Goal: Transaction & Acquisition: Purchase product/service

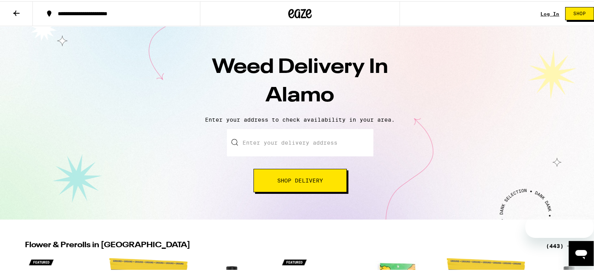
click at [290, 144] on input "Enter your delivery address" at bounding box center [300, 141] width 146 height 27
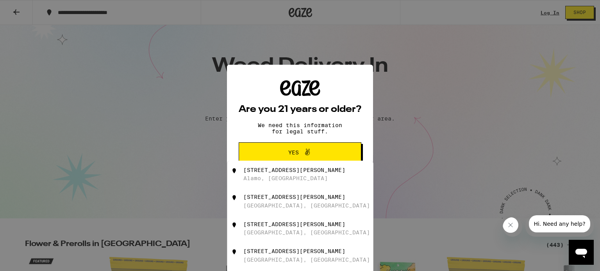
click at [256, 177] on div "227 Angela Ave Alamo, CA" at bounding box center [312, 174] width 139 height 15
type input "227 Angela Ave, Alamo, CA"
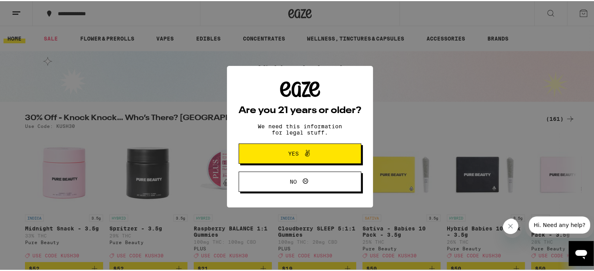
click at [281, 150] on span "Yes" at bounding box center [299, 153] width 59 height 10
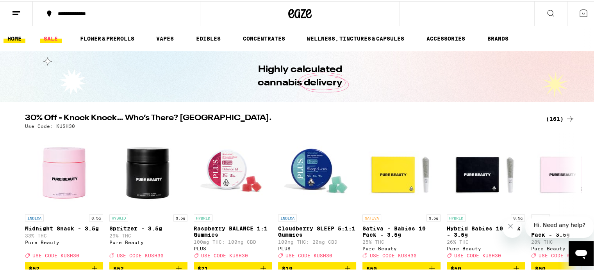
click at [48, 37] on link "SALE" at bounding box center [51, 37] width 22 height 9
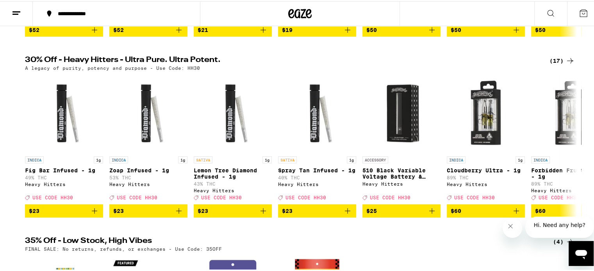
scroll to position [208, 0]
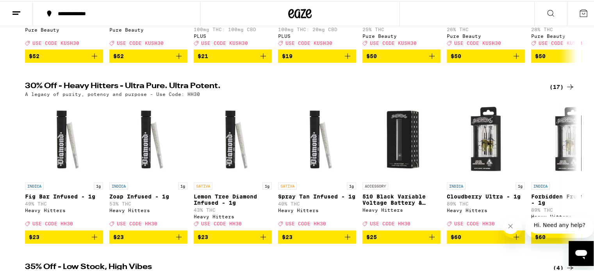
click at [570, 91] on icon at bounding box center [569, 85] width 9 height 9
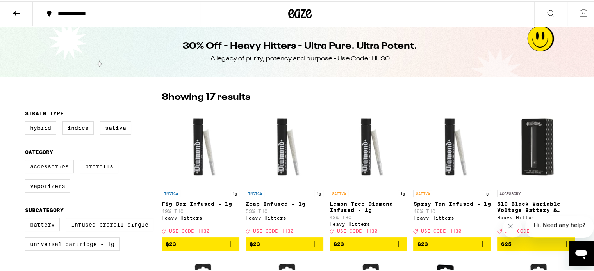
scroll to position [26, 0]
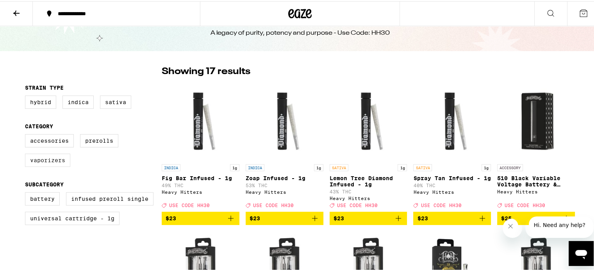
click at [50, 164] on label "Vaporizers" at bounding box center [47, 159] width 45 height 13
click at [27, 135] on input "Vaporizers" at bounding box center [27, 134] width 0 height 0
checkbox input "true"
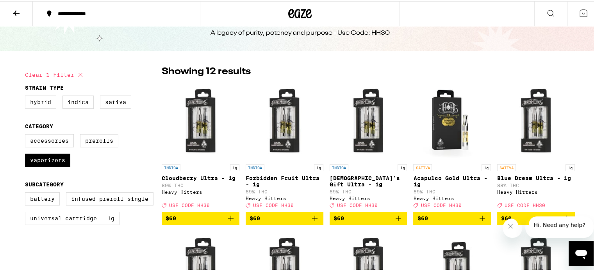
click at [27, 100] on label "Hybrid" at bounding box center [40, 100] width 31 height 13
click at [27, 96] on input "Hybrid" at bounding box center [27, 96] width 0 height 0
checkbox input "true"
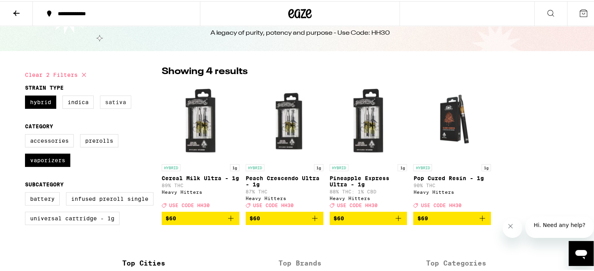
click at [112, 101] on label "Sativa" at bounding box center [115, 100] width 31 height 13
click at [27, 96] on input "Sativa" at bounding box center [27, 96] width 0 height 0
checkbox input "true"
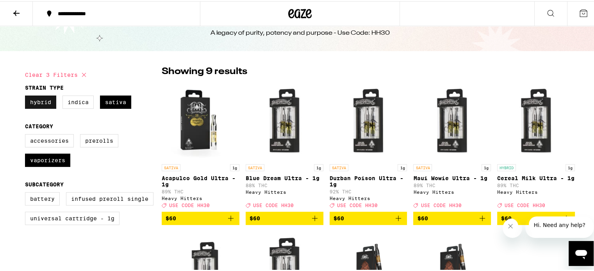
click at [44, 101] on label "Hybrid" at bounding box center [40, 100] width 31 height 13
click at [27, 96] on input "Hybrid" at bounding box center [27, 96] width 0 height 0
checkbox input "false"
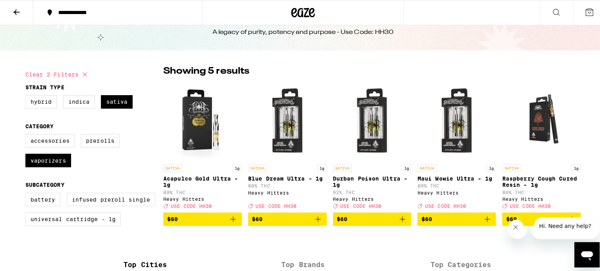
scroll to position [52, 0]
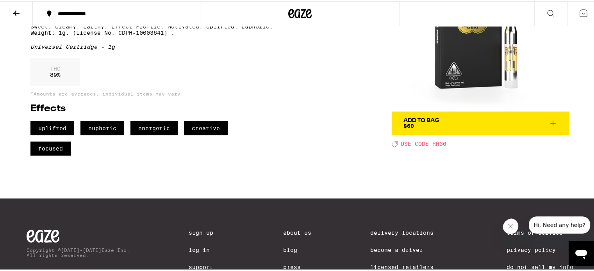
scroll to position [130, 0]
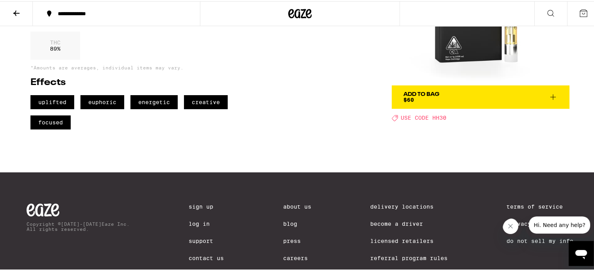
click at [411, 98] on div "Add To Bag $60" at bounding box center [421, 96] width 36 height 11
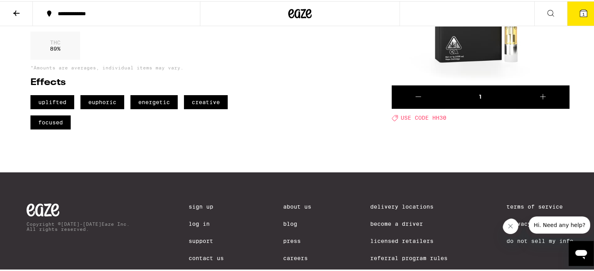
scroll to position [52, 0]
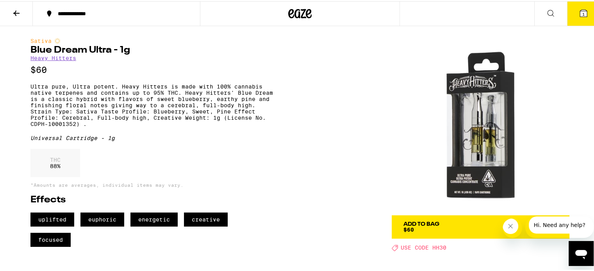
click at [420, 226] on div "Add To Bag" at bounding box center [421, 223] width 36 height 5
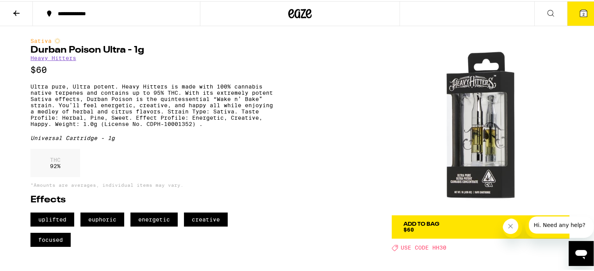
click at [418, 225] on div "Add To Bag" at bounding box center [421, 223] width 36 height 5
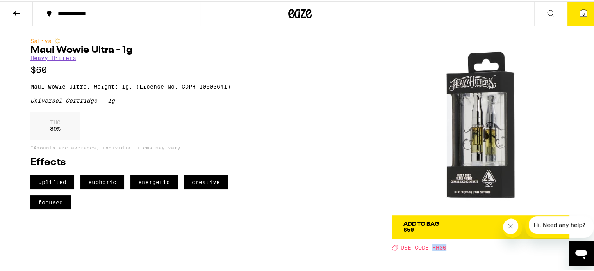
drag, startPoint x: 442, startPoint y: 247, endPoint x: 430, endPoint y: 248, distance: 11.7
click at [430, 248] on span "USE CODE HH30" at bounding box center [423, 247] width 46 height 6
copy span "HH30"
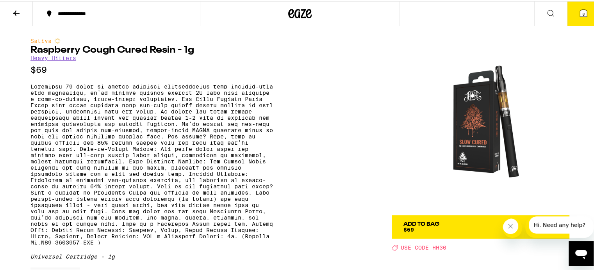
click at [20, 12] on icon at bounding box center [16, 11] width 9 height 9
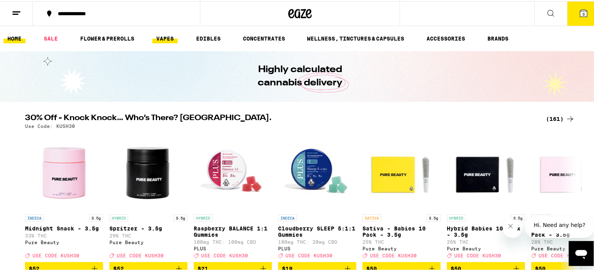
click at [164, 38] on link "VAPES" at bounding box center [164, 37] width 25 height 9
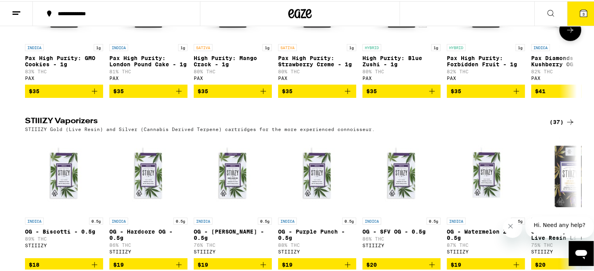
scroll to position [546, 0]
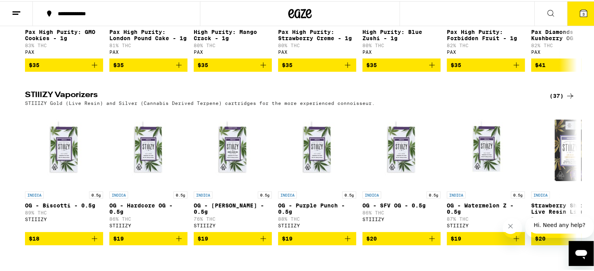
click at [568, 100] on icon at bounding box center [569, 94] width 9 height 9
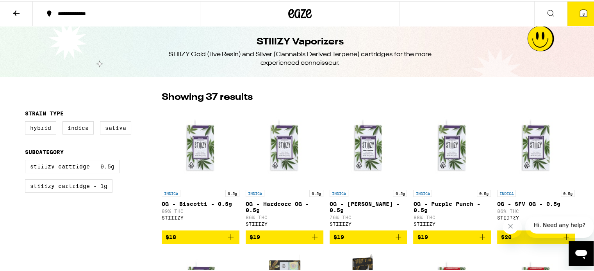
click at [117, 127] on label "Sativa" at bounding box center [115, 126] width 31 height 13
click at [27, 122] on input "Sativa" at bounding box center [27, 121] width 0 height 0
checkbox input "true"
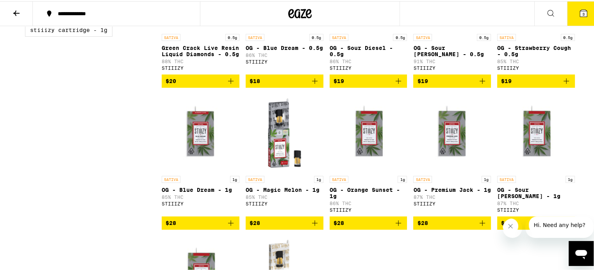
scroll to position [78, 0]
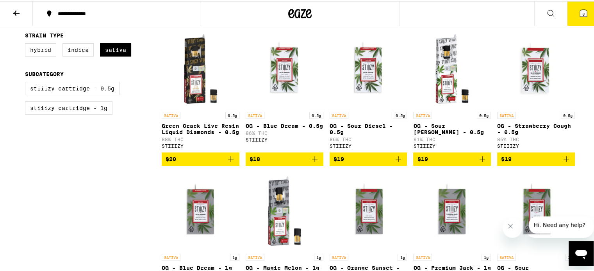
click at [436, 53] on img "Open page for OG - Sour Tangie - 0.5g from STIIIZY" at bounding box center [452, 68] width 78 height 78
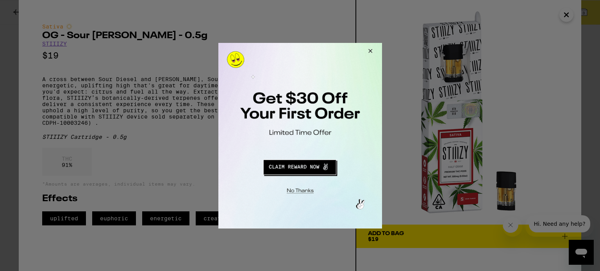
click at [367, 46] on button "Close Modal" at bounding box center [368, 52] width 21 height 19
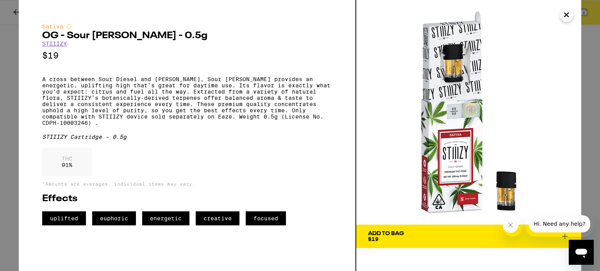
click at [376, 238] on span "$19" at bounding box center [373, 239] width 11 height 6
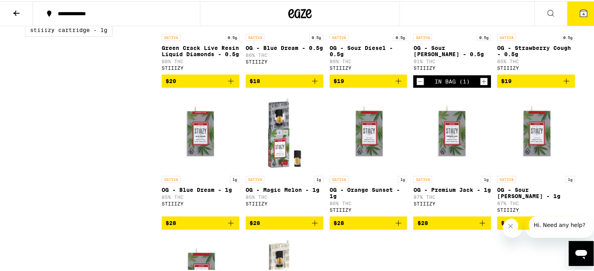
scroll to position [182, 0]
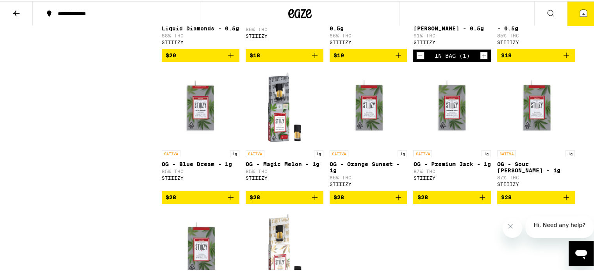
click at [561, 201] on icon "Add to bag" at bounding box center [565, 196] width 9 height 9
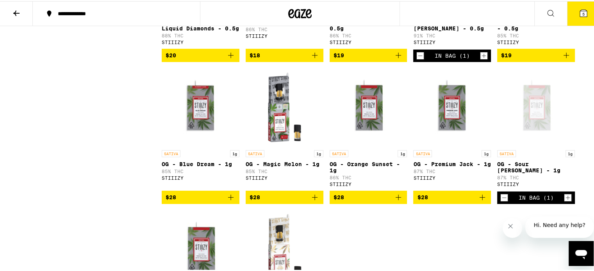
scroll to position [104, 0]
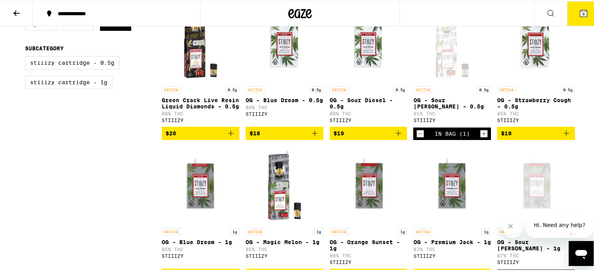
click at [417, 137] on icon "Decrement" at bounding box center [419, 132] width 7 height 9
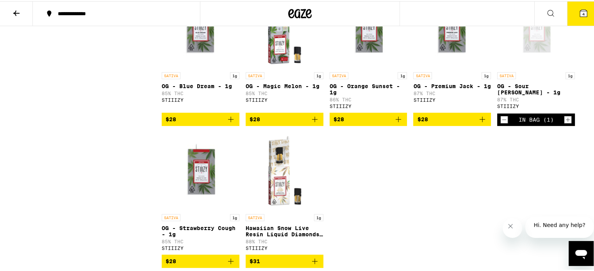
scroll to position [286, 0]
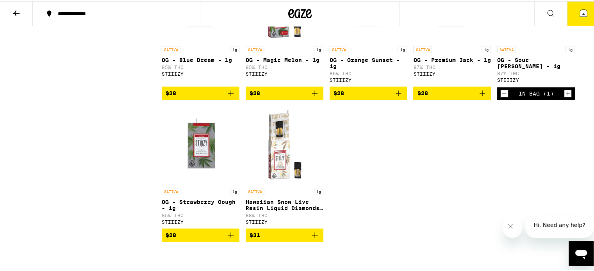
click at [272, 167] on img "Open page for Hawaiian Snow Live Resin Liquid Diamonds - 1g from STIIIZY" at bounding box center [285, 144] width 78 height 78
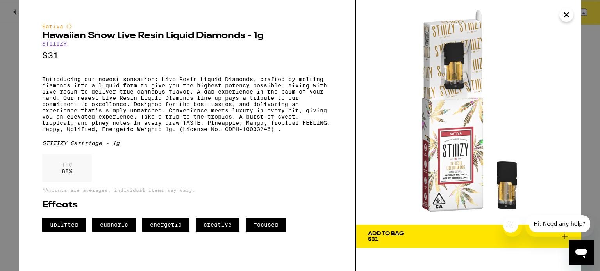
click at [392, 235] on div "Add To Bag" at bounding box center [386, 233] width 36 height 5
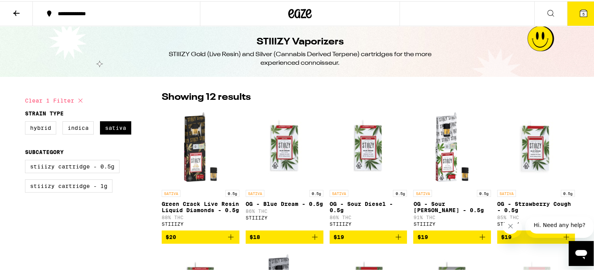
click at [12, 12] on icon at bounding box center [16, 11] width 9 height 9
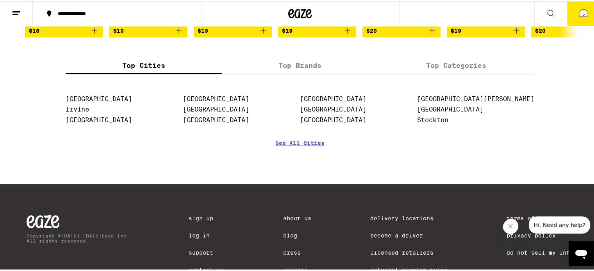
scroll to position [650, 0]
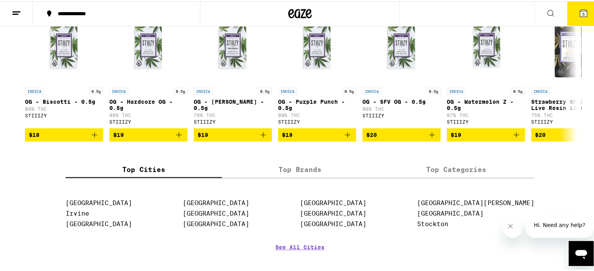
click at [280, 177] on label "Top Brands" at bounding box center [300, 168] width 156 height 17
click at [0, 0] on input "Top Brands" at bounding box center [0, 0] width 0 height 0
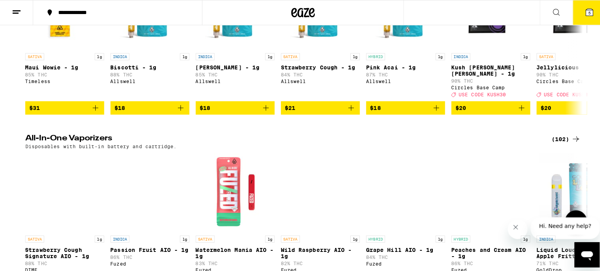
scroll to position [104, 0]
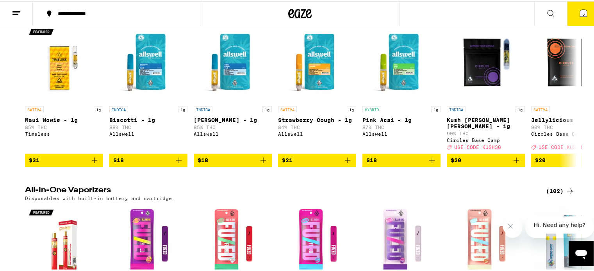
click at [579, 8] on icon at bounding box center [582, 11] width 9 height 9
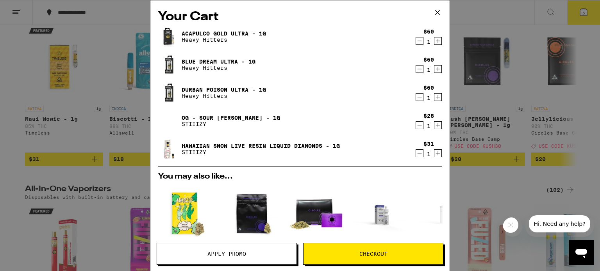
click at [198, 60] on link "Blue Dream Ultra - 1g" at bounding box center [219, 62] width 74 height 6
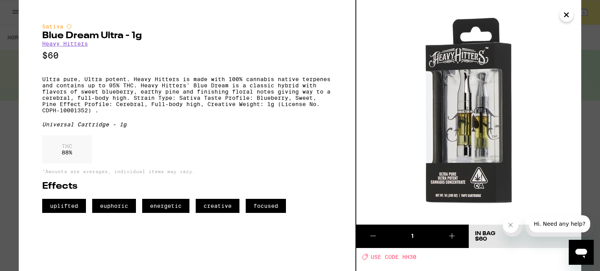
click at [564, 11] on icon "Close" at bounding box center [565, 15] width 9 height 12
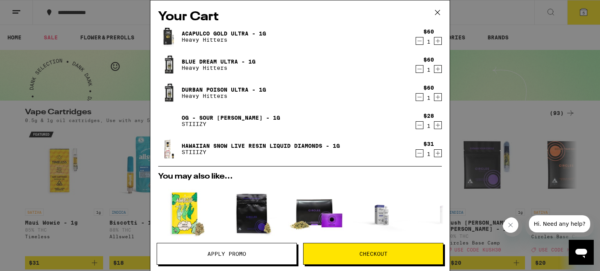
click at [217, 87] on link "Durban Poison Ultra - 1g" at bounding box center [224, 90] width 84 height 6
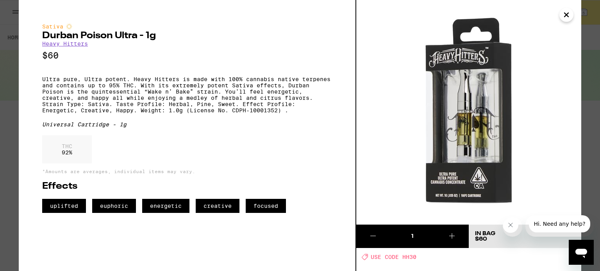
click at [567, 17] on icon "Close" at bounding box center [565, 15] width 9 height 12
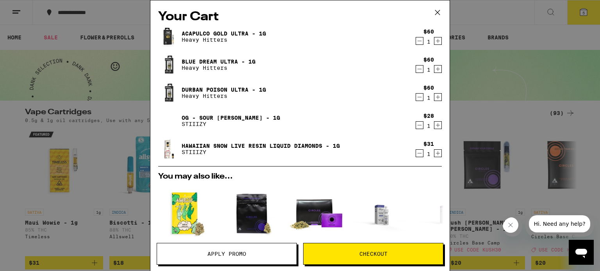
click at [416, 69] on icon "Decrement" at bounding box center [419, 68] width 7 height 9
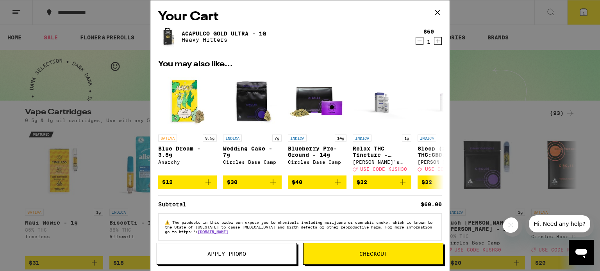
click at [439, 12] on icon at bounding box center [437, 13] width 12 height 12
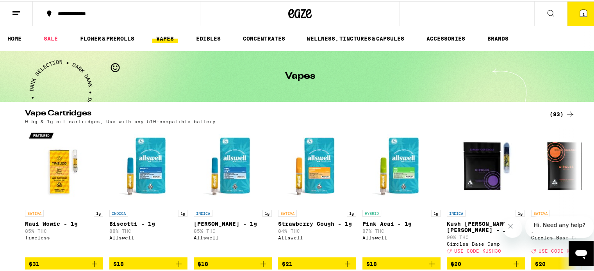
click at [576, 16] on button "1" at bounding box center [583, 12] width 33 height 24
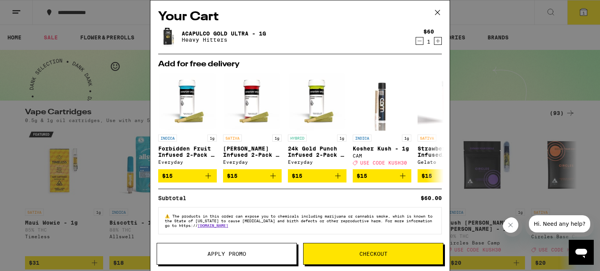
click at [436, 8] on icon at bounding box center [437, 13] width 12 height 12
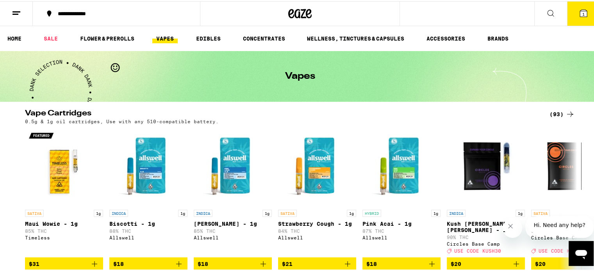
click at [513, 228] on icon "Close message from company" at bounding box center [510, 226] width 6 height 6
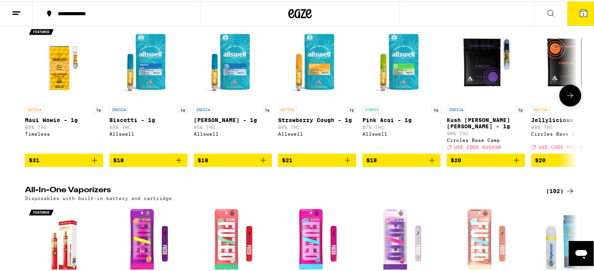
scroll to position [156, 0]
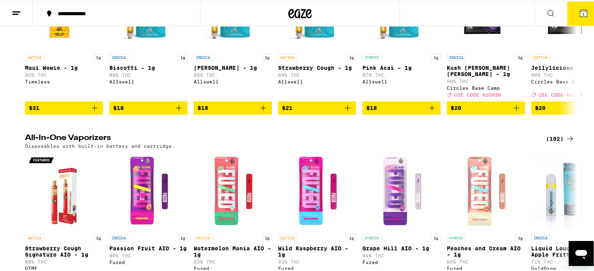
click at [582, 13] on span "1" at bounding box center [583, 13] width 2 height 5
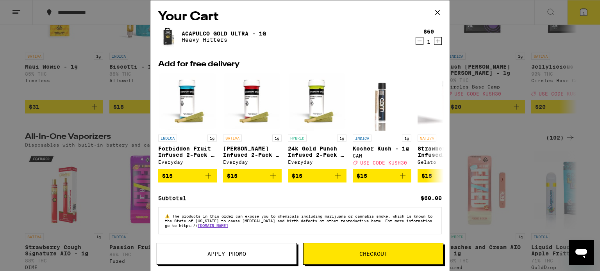
click at [437, 14] on icon at bounding box center [437, 13] width 12 height 12
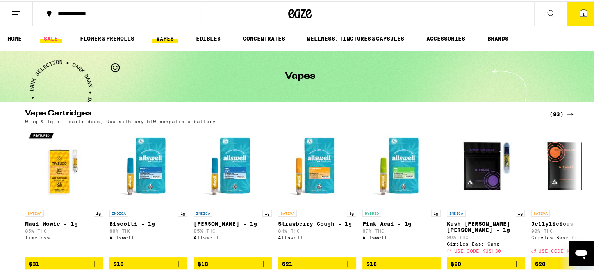
click at [51, 37] on link "SALE" at bounding box center [51, 37] width 22 height 9
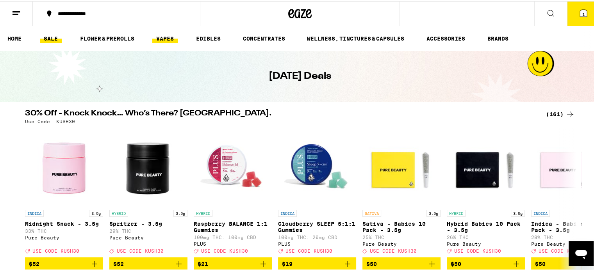
click at [158, 36] on link "VAPES" at bounding box center [164, 37] width 25 height 9
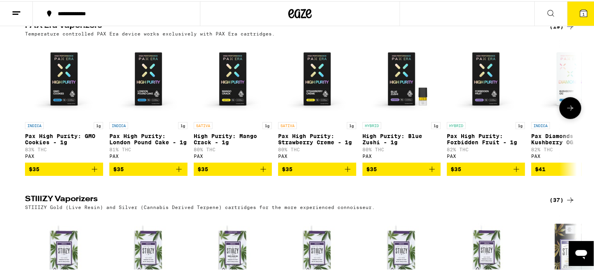
scroll to position [572, 0]
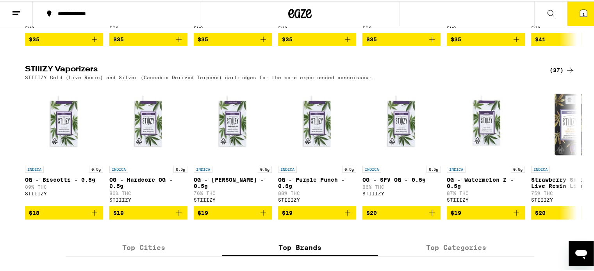
click at [565, 74] on icon at bounding box center [569, 68] width 9 height 9
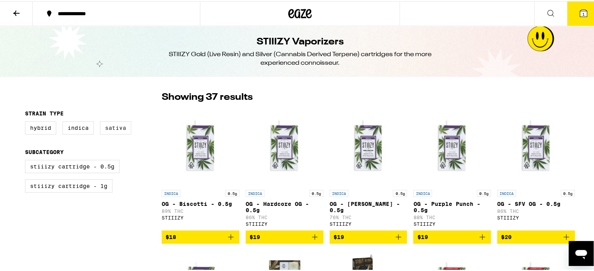
click at [114, 125] on label "Sativa" at bounding box center [115, 126] width 31 height 13
click at [27, 122] on input "Sativa" at bounding box center [27, 121] width 0 height 0
checkbox input "true"
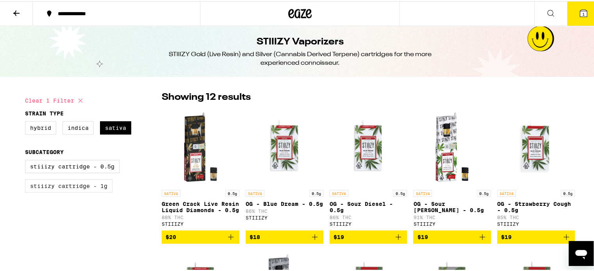
click at [93, 187] on label "STIIIZY Cartridge - 1g" at bounding box center [68, 184] width 87 height 13
click at [27, 160] on input "STIIIZY Cartridge - 1g" at bounding box center [27, 160] width 0 height 0
checkbox input "true"
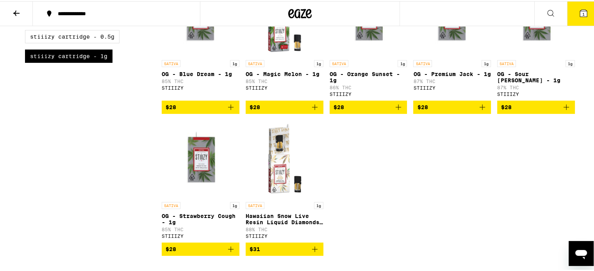
scroll to position [156, 0]
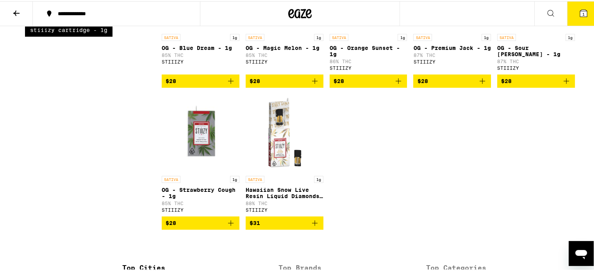
click at [313, 227] on icon "Add to bag" at bounding box center [314, 221] width 9 height 9
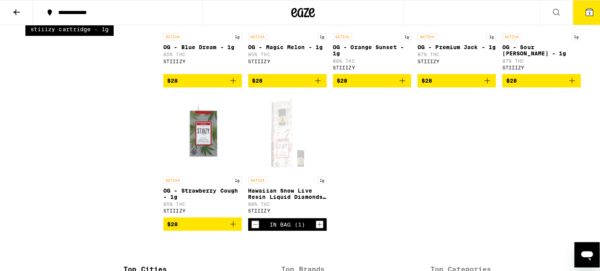
scroll to position [104, 0]
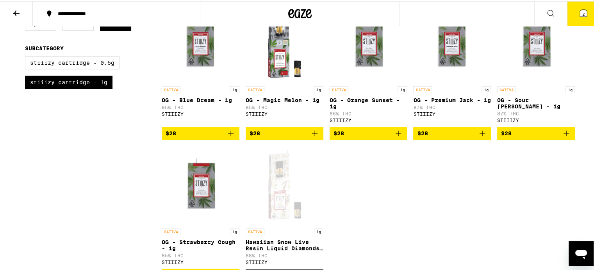
click at [567, 135] on icon "Add to bag" at bounding box center [565, 132] width 9 height 9
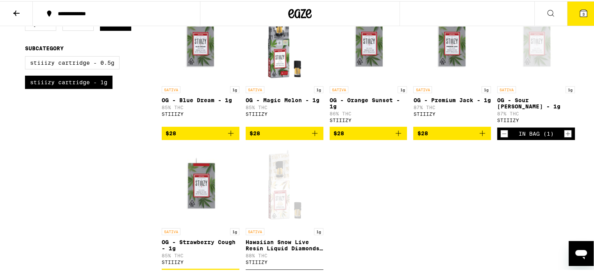
click at [580, 11] on icon at bounding box center [583, 12] width 7 height 7
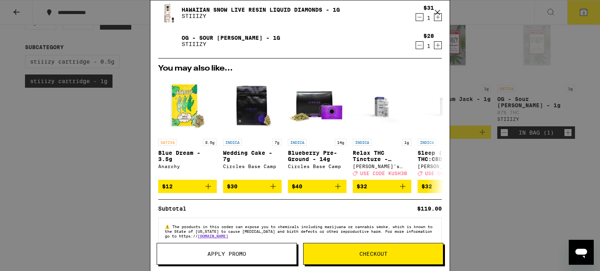
scroll to position [68, 0]
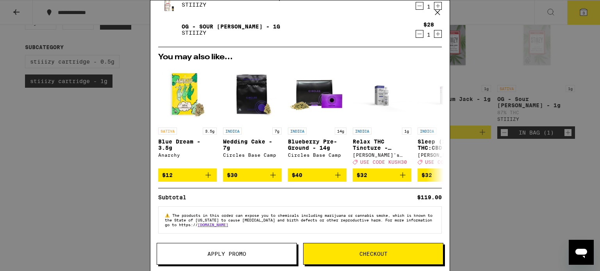
click at [246, 253] on span "Apply Promo" at bounding box center [226, 253] width 39 height 5
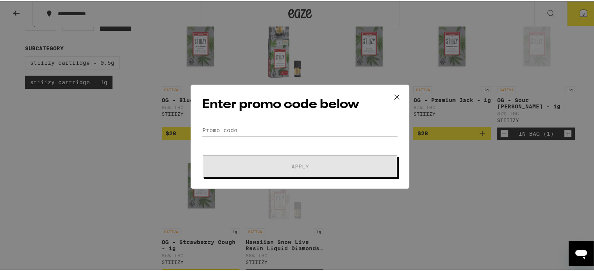
click at [266, 118] on div "Enter promo code below Promo Code Apply" at bounding box center [299, 136] width 219 height 104
click at [258, 125] on input "Promo Code" at bounding box center [300, 129] width 196 height 12
paste input "HH30"
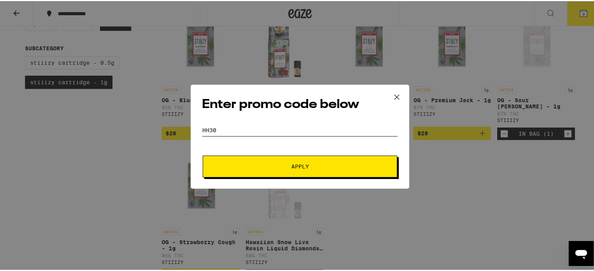
type input "HH30"
click at [274, 169] on button "Apply" at bounding box center [300, 166] width 194 height 22
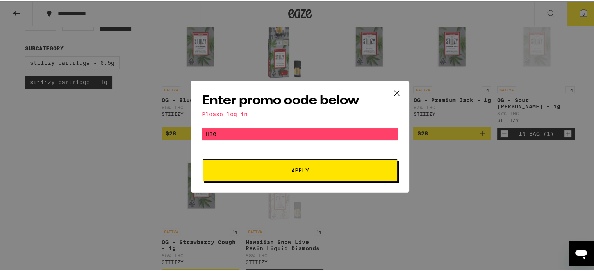
click at [391, 90] on icon at bounding box center [397, 92] width 12 height 12
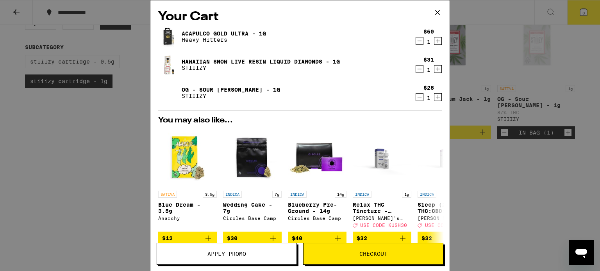
click at [435, 10] on icon at bounding box center [437, 12] width 5 height 5
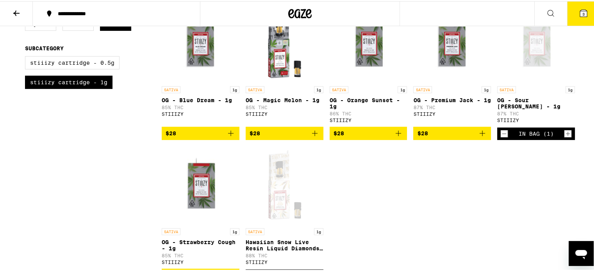
click at [582, 14] on span "3" at bounding box center [583, 13] width 2 height 5
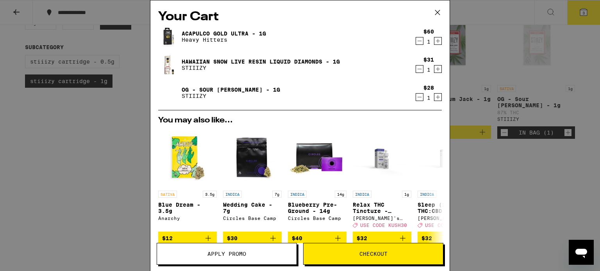
click at [338, 249] on button "Checkout" at bounding box center [373, 254] width 140 height 22
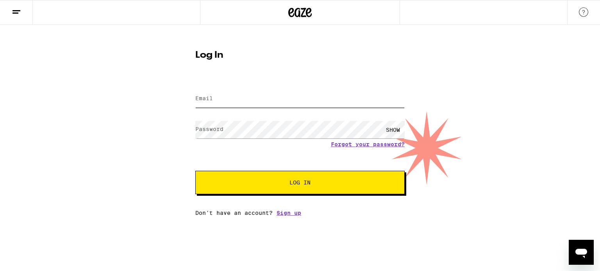
click at [255, 94] on input "Email" at bounding box center [299, 99] width 209 height 18
type input "[EMAIL_ADDRESS][PERSON_NAME][PERSON_NAME][DOMAIN_NAME]"
click at [389, 128] on div "SHOW" at bounding box center [392, 130] width 23 height 18
click at [324, 188] on button "Log In" at bounding box center [299, 182] width 209 height 23
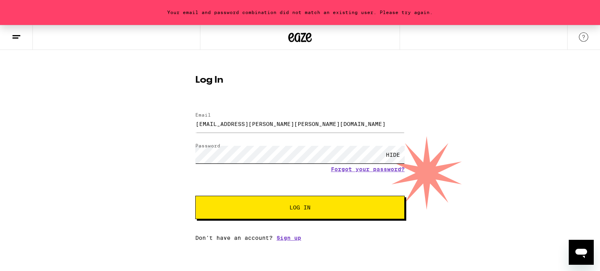
click at [196, 165] on div "HIDE" at bounding box center [299, 154] width 209 height 23
click at [292, 237] on link "Sign up" at bounding box center [288, 238] width 25 height 6
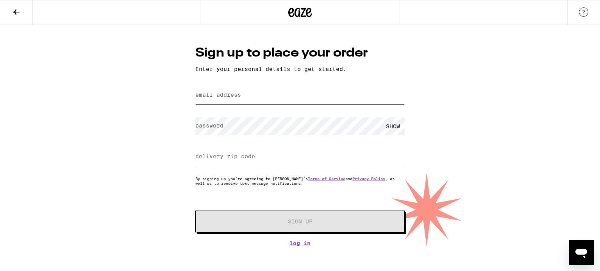
click at [212, 100] on input "email address" at bounding box center [299, 96] width 209 height 18
type input "[EMAIL_ADDRESS][PERSON_NAME][PERSON_NAME][DOMAIN_NAME]"
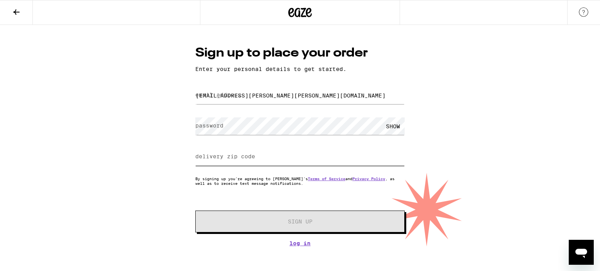
type input "94507"
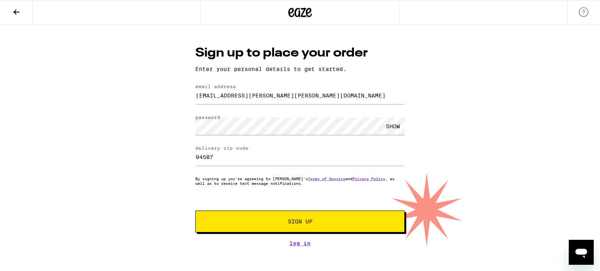
click at [249, 224] on span "Sign Up" at bounding box center [299, 221] width 155 height 5
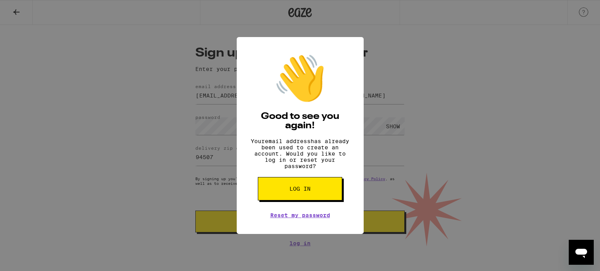
click at [289, 192] on span "Log in" at bounding box center [299, 188] width 21 height 5
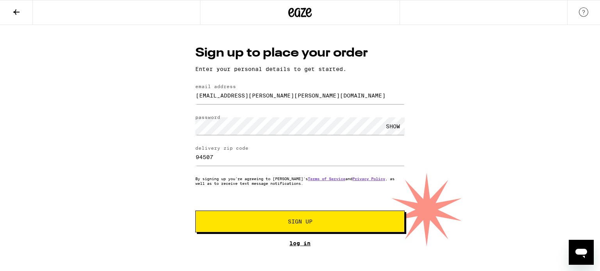
click at [295, 247] on link "Log In" at bounding box center [299, 243] width 209 height 6
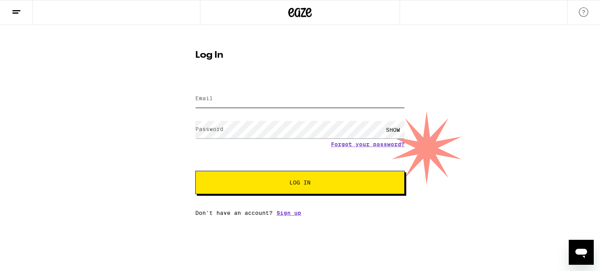
click at [234, 100] on input "Email" at bounding box center [299, 99] width 209 height 18
type input "[EMAIL_ADDRESS][PERSON_NAME][PERSON_NAME][DOMAIN_NAME]"
click at [279, 188] on button "Log In" at bounding box center [299, 182] width 209 height 23
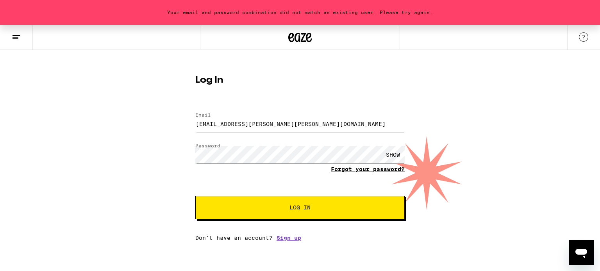
click at [352, 170] on link "Forgot your password?" at bounding box center [368, 169] width 74 height 6
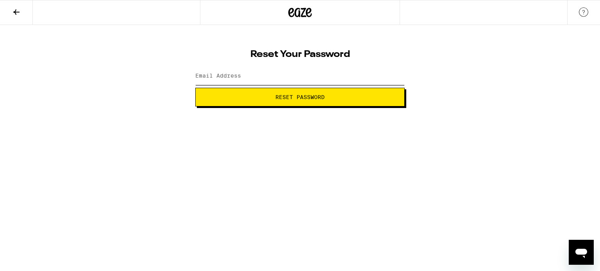
click at [263, 76] on input "Email Address" at bounding box center [299, 77] width 209 height 18
type input "[EMAIL_ADDRESS][PERSON_NAME][PERSON_NAME][DOMAIN_NAME]"
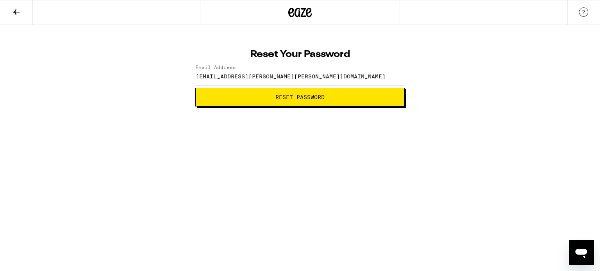
click at [301, 90] on button "Reset Password" at bounding box center [299, 97] width 209 height 19
